Goal: Information Seeking & Learning: Check status

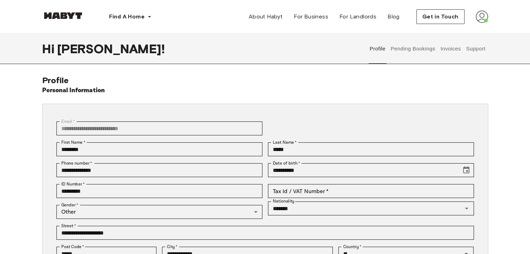
click at [444, 48] on button "Invoices" at bounding box center [450, 48] width 22 height 31
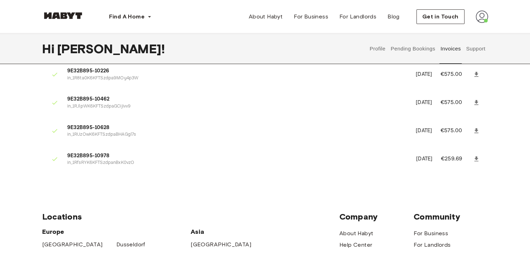
scroll to position [174, 0]
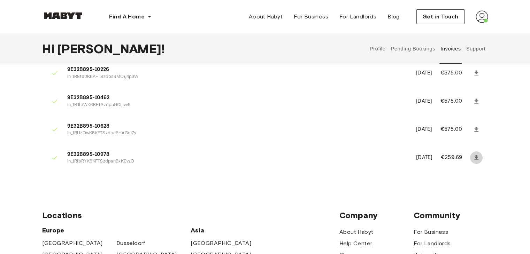
click at [477, 156] on icon at bounding box center [475, 157] width 7 height 7
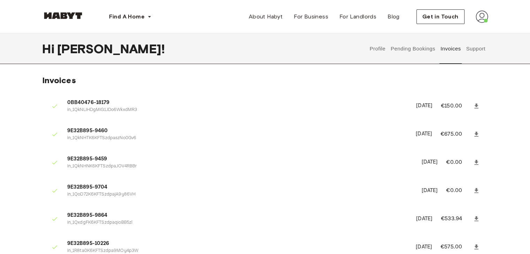
click at [481, 45] on button "Support" at bounding box center [475, 48] width 21 height 31
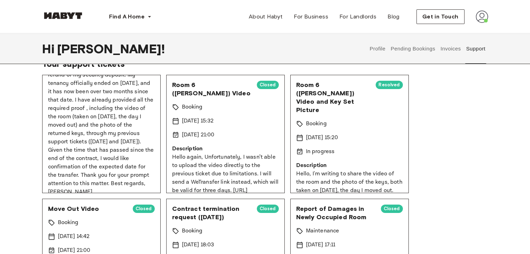
scroll to position [91, 0]
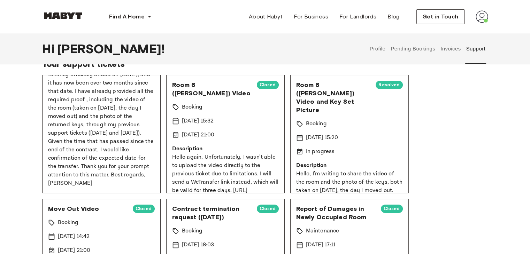
drag, startPoint x: 47, startPoint y: 99, endPoint x: 123, endPoint y: 187, distance: 115.3
click at [123, 187] on div "Deposit Pending Booking [DATE] 10:54 In progress Description Hello, I am writin…" at bounding box center [101, 134] width 118 height 118
click at [474, 145] on div "Deposit Pending Booking [DATE] 10:54 In progress Description Hello, I am writin…" at bounding box center [265, 258] width 446 height 366
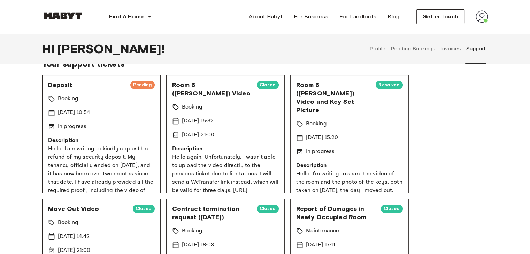
scroll to position [0, 0]
